Goal: Task Accomplishment & Management: Manage account settings

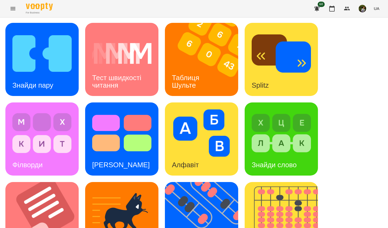
scroll to position [192, 0]
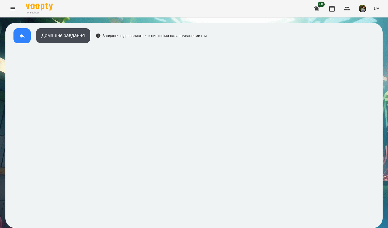
click at [25, 38] on icon at bounding box center [22, 36] width 6 height 6
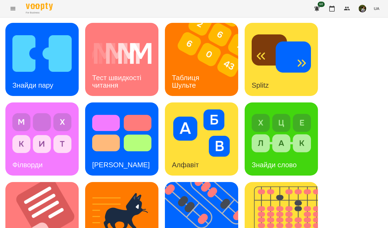
scroll to position [58, 0]
click at [57, 118] on div "Філворди" at bounding box center [41, 139] width 73 height 73
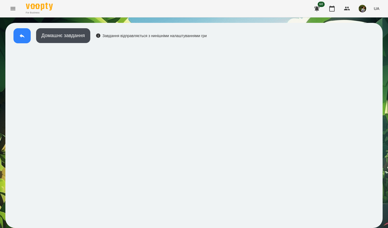
click at [18, 32] on button at bounding box center [21, 35] width 17 height 15
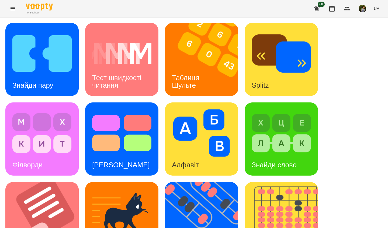
click at [64, 57] on img at bounding box center [41, 53] width 59 height 47
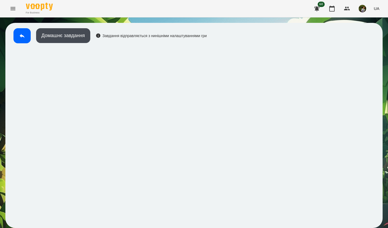
click at [19, 36] on icon at bounding box center [22, 36] width 6 height 6
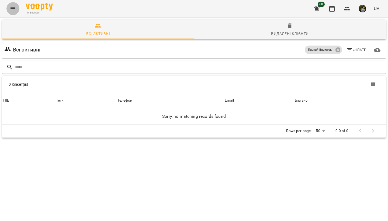
click at [13, 13] on button "Menu" at bounding box center [12, 8] width 13 height 13
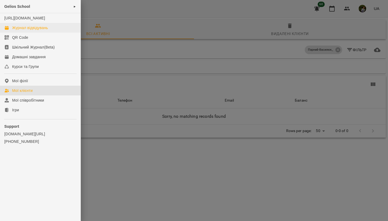
click at [30, 30] on div "Журнал відвідувань" at bounding box center [30, 27] width 36 height 5
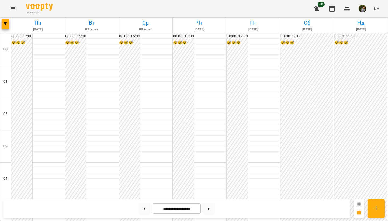
scroll to position [486, 0]
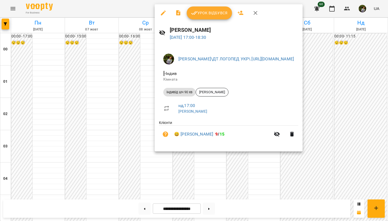
click at [216, 15] on span "Урок відбувся" at bounding box center [209, 13] width 37 height 6
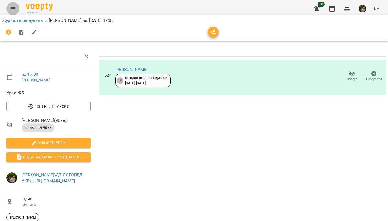
click at [12, 6] on icon "Menu" at bounding box center [13, 8] width 6 height 6
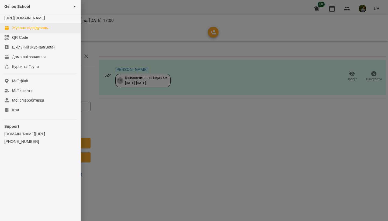
click at [22, 30] on div "Журнал відвідувань" at bounding box center [30, 27] width 36 height 5
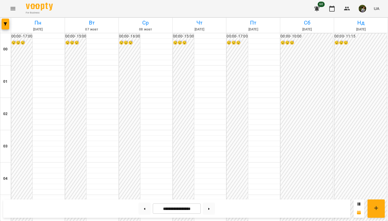
scroll to position [528, 0]
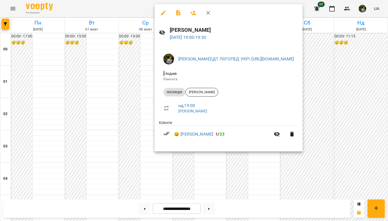
click at [316, 180] on div at bounding box center [194, 110] width 388 height 221
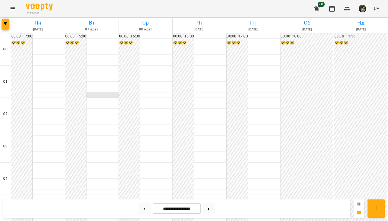
scroll to position [0, 0]
click at [210, 209] on button at bounding box center [209, 209] width 12 height 12
type input "**********"
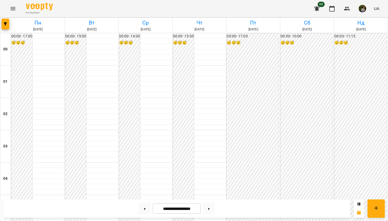
scroll to position [422, 0]
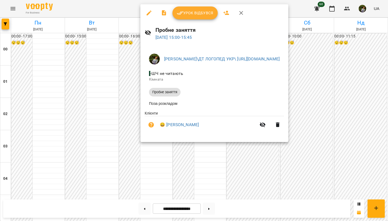
click at [47, 111] on div at bounding box center [194, 110] width 388 height 221
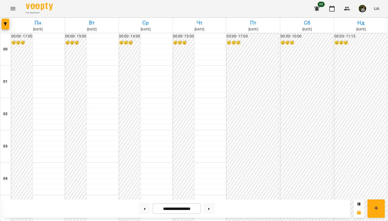
scroll to position [0, 0]
click at [121, 1] on div "For Business 60 UA" at bounding box center [194, 8] width 388 height 17
